Goal: Task Accomplishment & Management: Use online tool/utility

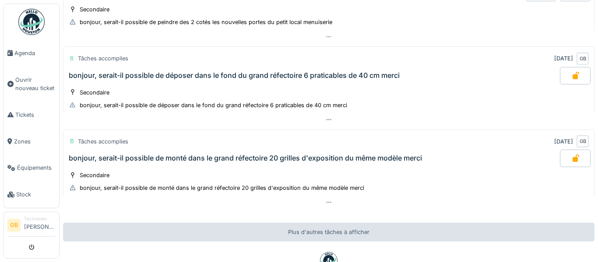
scroll to position [112, 0]
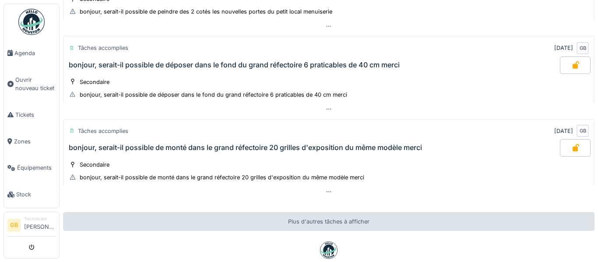
click at [581, 152] on div at bounding box center [575, 148] width 31 height 18
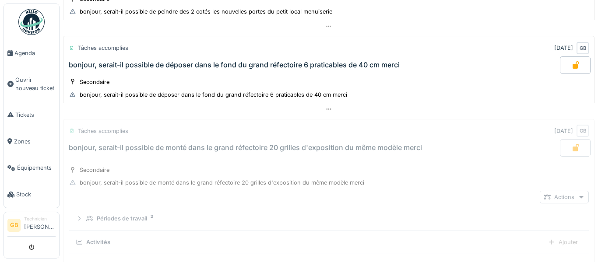
scroll to position [197, 0]
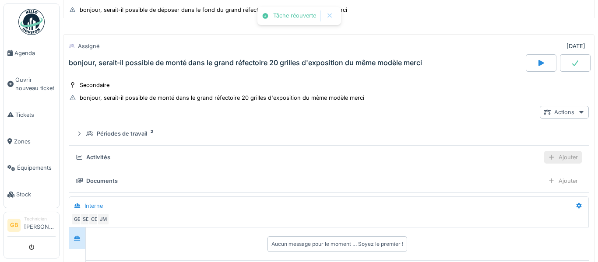
click at [557, 159] on div "Ajouter" at bounding box center [563, 157] width 38 height 13
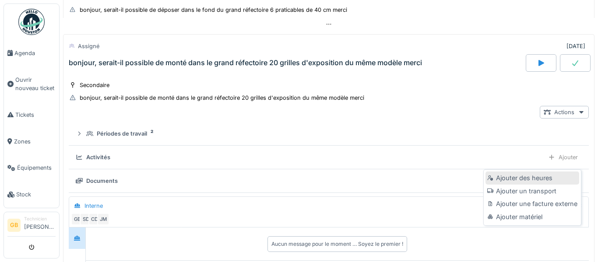
click at [531, 181] on div "Ajouter des heures" at bounding box center [531, 178] width 93 height 13
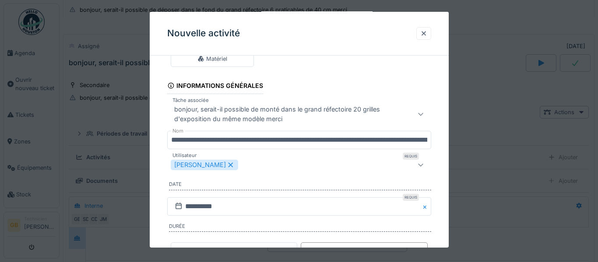
click at [414, 167] on div at bounding box center [420, 165] width 21 height 18
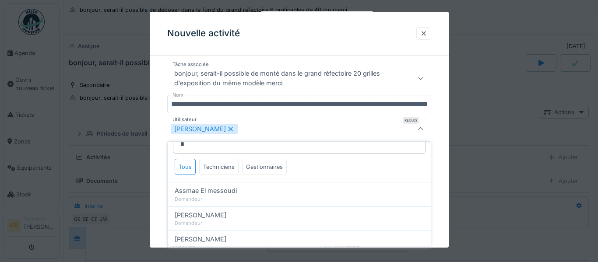
scroll to position [0, 0]
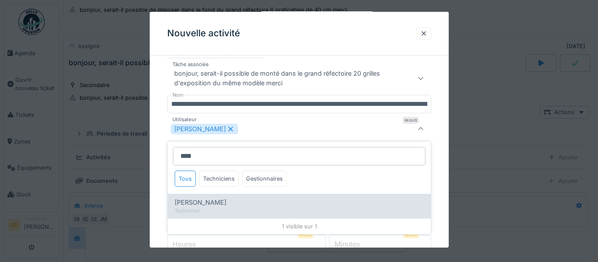
type input "****"
click at [375, 207] on div "[PERSON_NAME]" at bounding box center [299, 203] width 249 height 10
type input "*********"
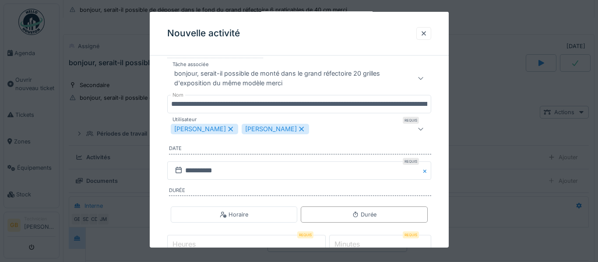
click at [437, 195] on div "**********" at bounding box center [299, 145] width 299 height 320
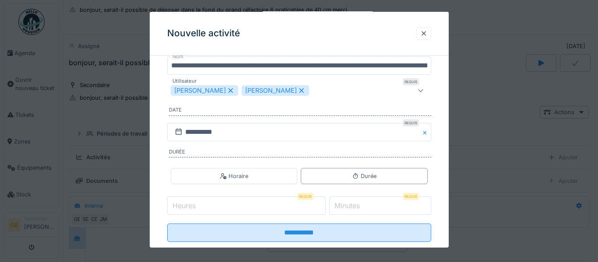
scroll to position [117, 0]
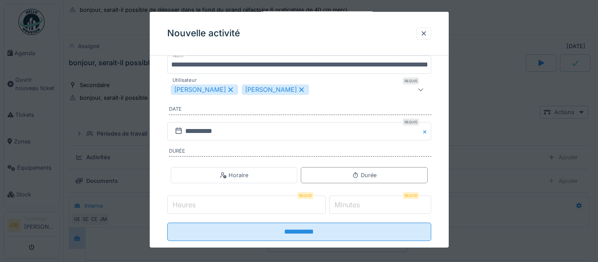
click at [313, 207] on input "Heures" at bounding box center [246, 205] width 158 height 18
type input "*"
click at [326, 202] on input "*" at bounding box center [246, 205] width 158 height 18
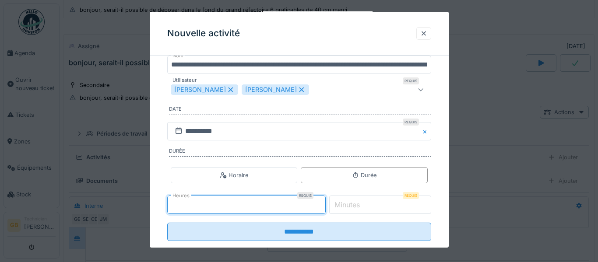
click at [416, 209] on input "*" at bounding box center [380, 205] width 102 height 18
click at [426, 200] on input "*" at bounding box center [380, 205] width 102 height 18
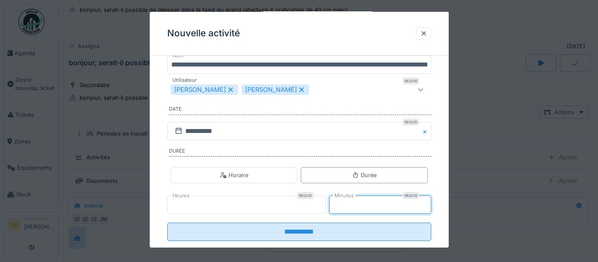
click at [426, 204] on input "*" at bounding box center [380, 205] width 102 height 18
click at [425, 205] on input "*" at bounding box center [380, 205] width 102 height 18
click at [425, 206] on input "*" at bounding box center [380, 205] width 102 height 18
click at [424, 207] on input "*" at bounding box center [380, 205] width 102 height 18
click at [423, 207] on input "*" at bounding box center [380, 205] width 102 height 18
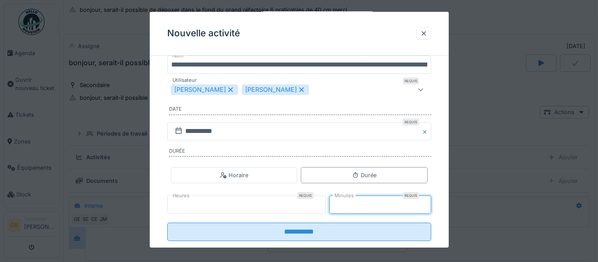
click at [424, 207] on input "*" at bounding box center [380, 205] width 102 height 18
click at [425, 207] on input "*" at bounding box center [380, 205] width 102 height 18
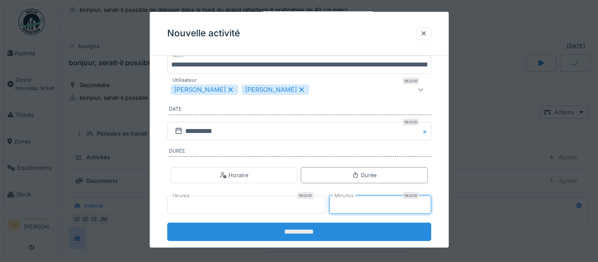
type input "**"
click at [397, 231] on input "**********" at bounding box center [299, 232] width 264 height 18
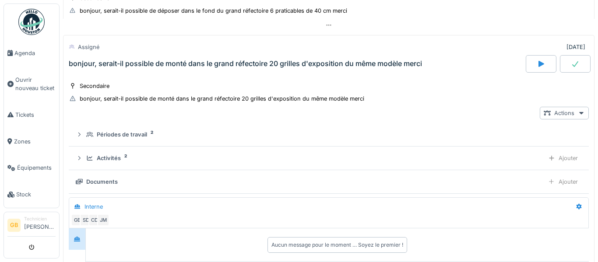
scroll to position [193, 0]
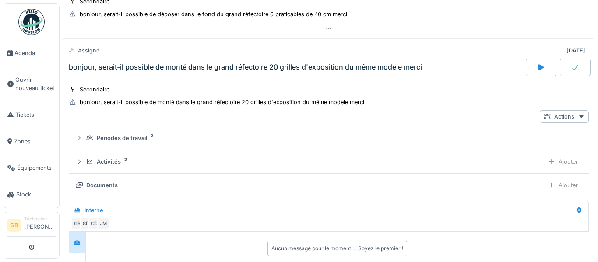
click at [586, 76] on div at bounding box center [575, 68] width 31 height 18
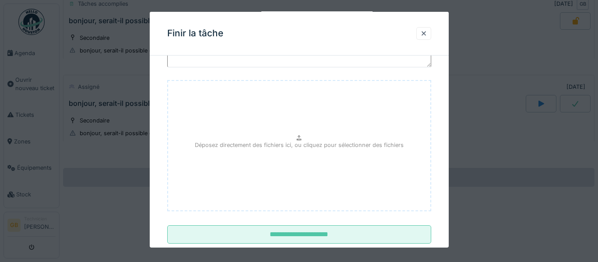
scroll to position [75, 0]
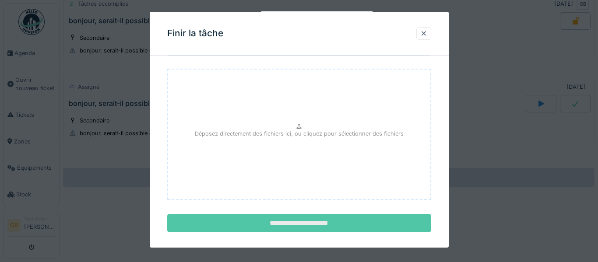
click at [401, 223] on input "**********" at bounding box center [299, 223] width 264 height 18
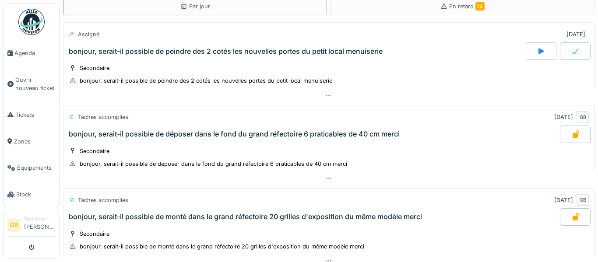
scroll to position [0, 0]
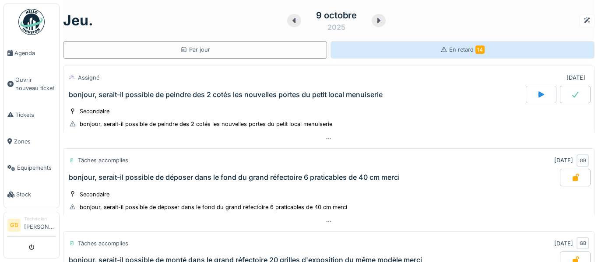
click at [375, 53] on div "En retard 14" at bounding box center [462, 50] width 264 height 18
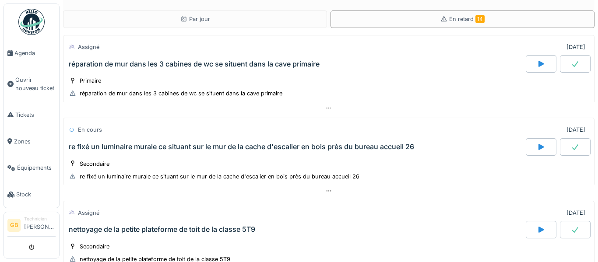
click at [259, 28] on div "Par jour En retard 14 Assigné [DATE] réparation de mur dans les 3 cabines de wc…" at bounding box center [329, 131] width 538 height 262
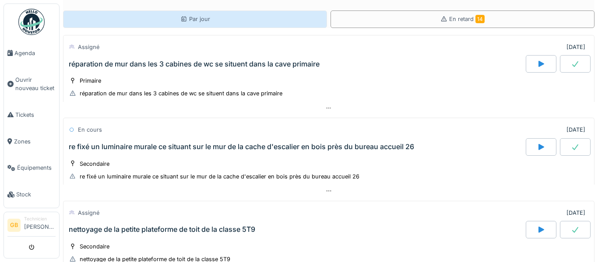
click at [261, 23] on div "Par jour" at bounding box center [195, 20] width 264 height 18
